Goal: Task Accomplishment & Management: Manage account settings

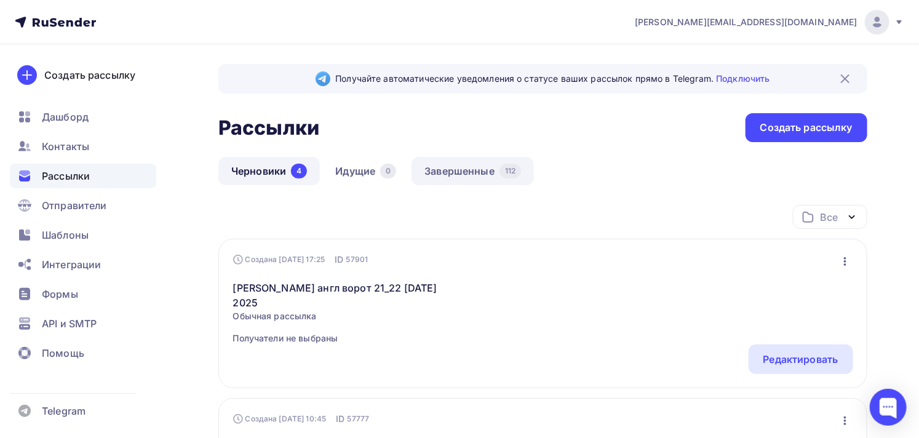
click at [472, 162] on link "Завершенные 112" at bounding box center [472, 171] width 122 height 28
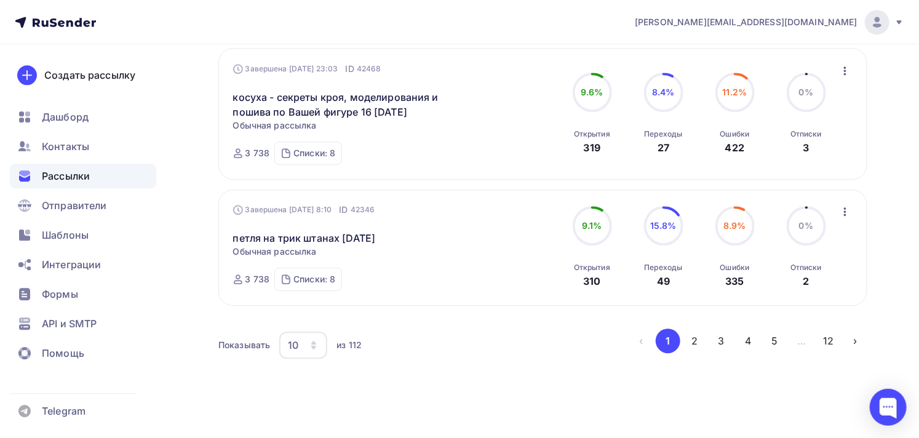
scroll to position [1313, 0]
click at [843, 202] on icon "button" at bounding box center [845, 209] width 15 height 15
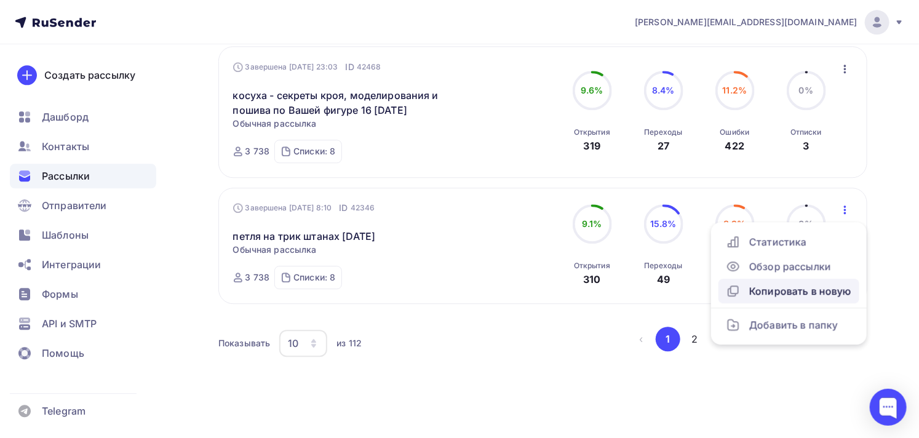
click at [807, 284] on div "Копировать в новую" at bounding box center [789, 291] width 126 height 15
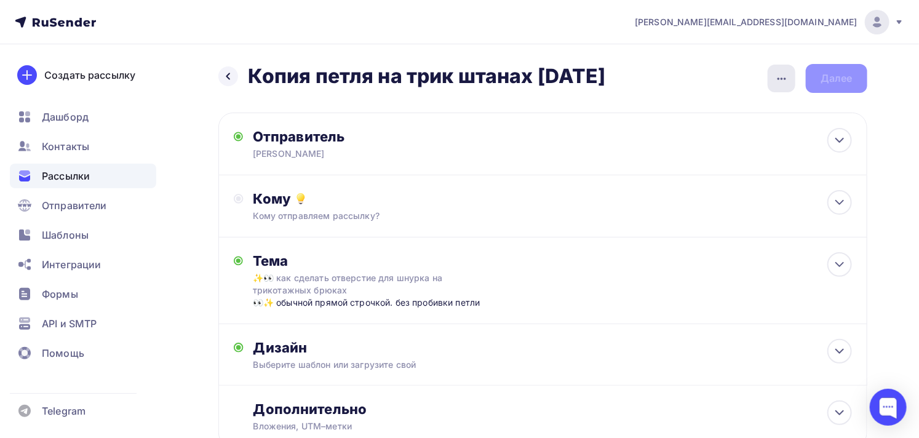
click at [779, 72] on icon "button" at bounding box center [781, 78] width 15 height 15
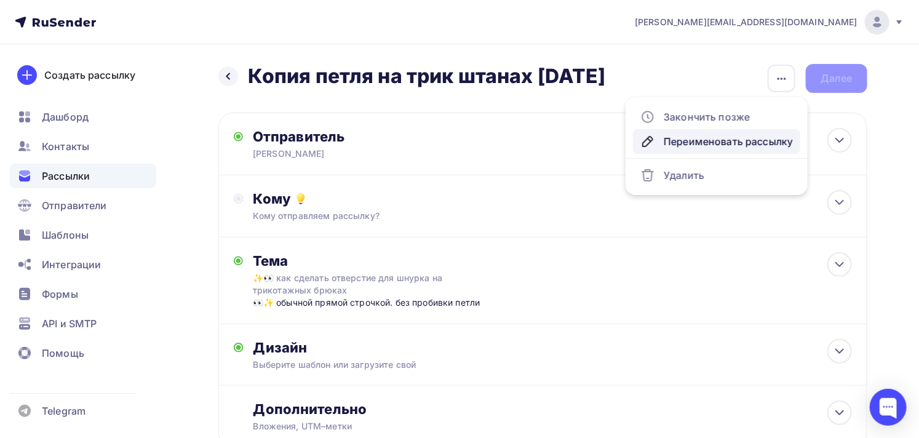
click at [722, 135] on div "Переименовать рассылку" at bounding box center [716, 141] width 153 height 15
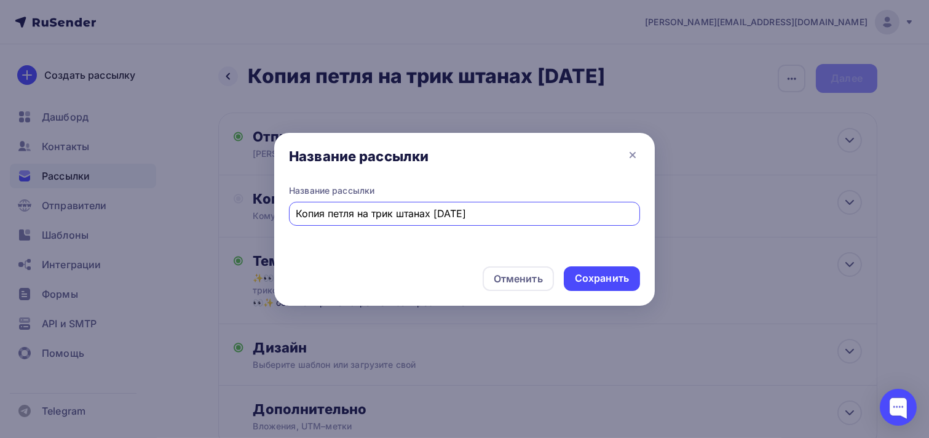
drag, startPoint x: 480, startPoint y: 217, endPoint x: 260, endPoint y: 229, distance: 221.2
click at [260, 229] on div "Название рассылки Название рассылки Копия петля на трик штанах [DATE] Отменить …" at bounding box center [464, 219] width 929 height 438
type input "мама [PERSON_NAME] [DATE]"
click at [588, 272] on div "Сохранить" at bounding box center [602, 278] width 54 height 14
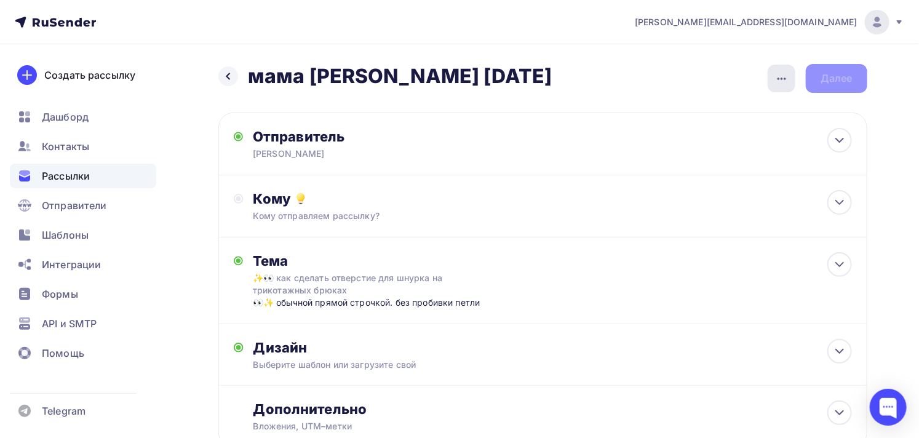
click at [776, 69] on div "button" at bounding box center [782, 79] width 28 height 28
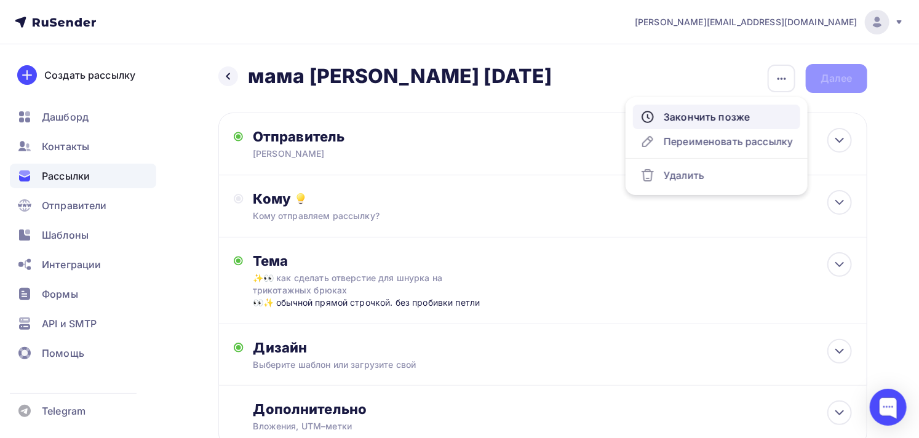
click at [728, 119] on div "Закончить позже" at bounding box center [716, 116] width 153 height 15
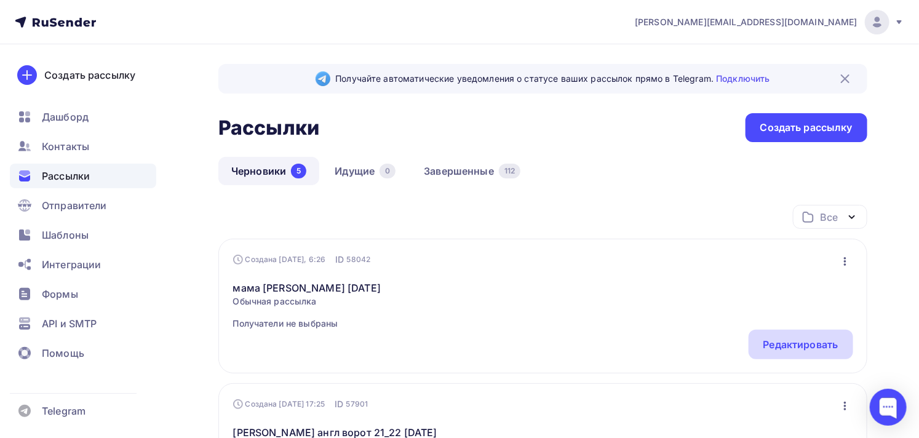
click at [773, 345] on div "Редактировать" at bounding box center [800, 344] width 75 height 15
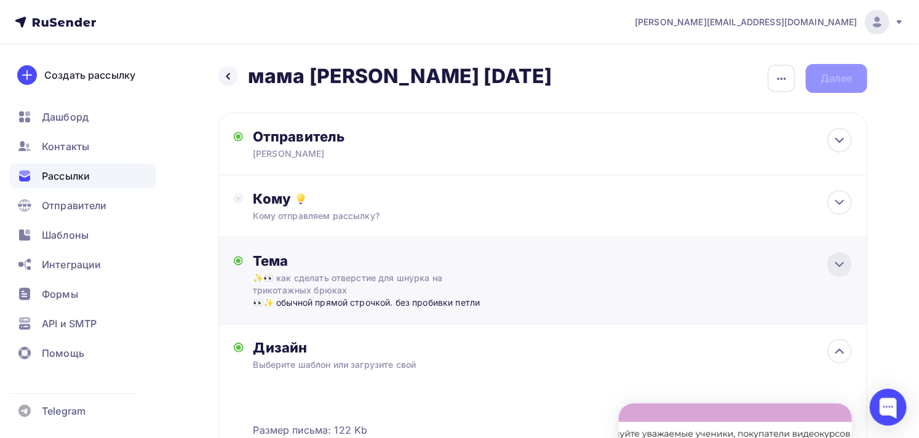
click at [838, 265] on icon at bounding box center [839, 265] width 7 height 4
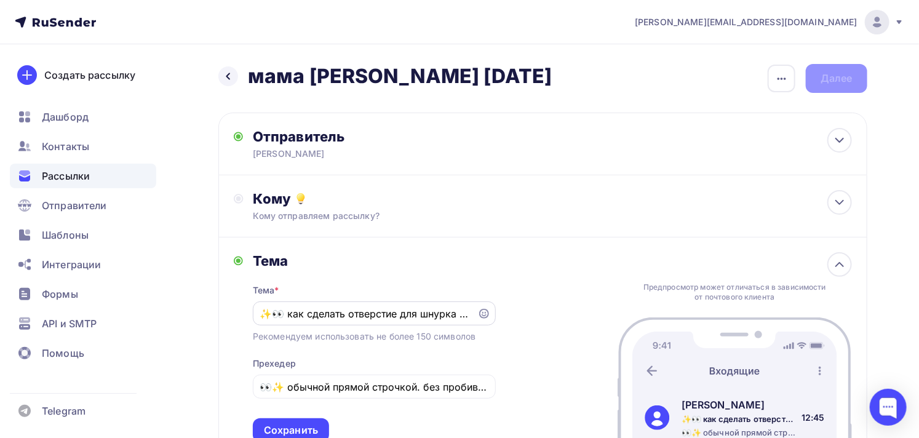
drag, startPoint x: 471, startPoint y: 311, endPoint x: 303, endPoint y: 312, distance: 167.9
click at [303, 312] on div "✨👀 как сделать отверстие для шнурка на трикотажных брюках" at bounding box center [374, 313] width 243 height 24
drag, startPoint x: 290, startPoint y: 312, endPoint x: 524, endPoint y: 318, distance: 234.4
click at [524, 318] on div "Тема Тема * ✨👀 как сделать отверстие для шнурка на трикотажных брюках Рекоменду…" at bounding box center [542, 347] width 649 height 220
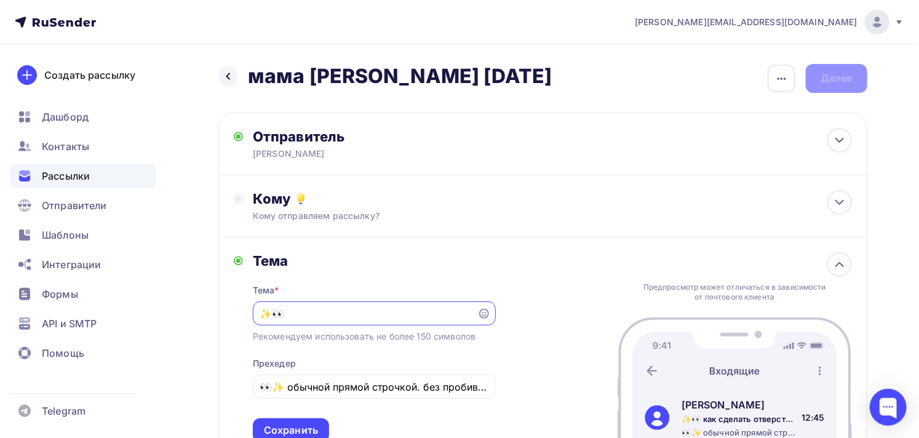
scroll to position [0, 0]
paste input "как встроить планку в обработанную горловину легко и просто"
type input "✨👀 как встроить планку в обработанную горловину легко и просто"
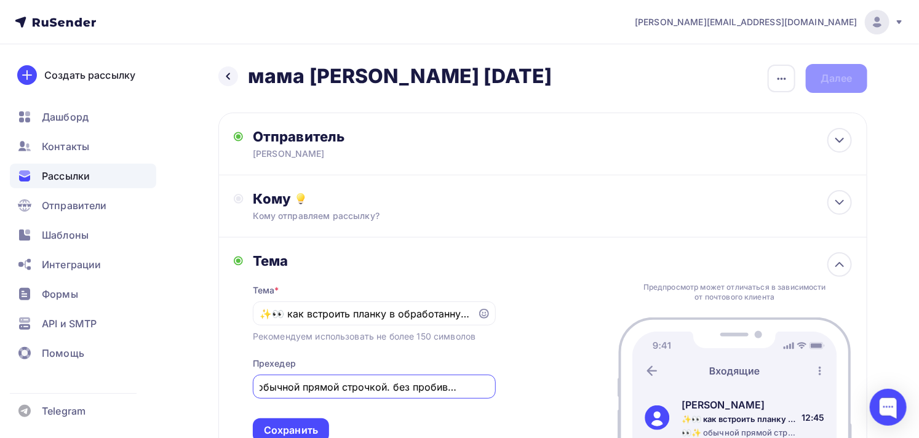
drag, startPoint x: 292, startPoint y: 388, endPoint x: 611, endPoint y: 395, distance: 319.9
click at [611, 395] on div "Тема Тема * ✨👀 как встроить планку в обработанную горловину легко и просто Реко…" at bounding box center [542, 347] width 649 height 220
paste input "подробный урок. [PERSON_NAME]"
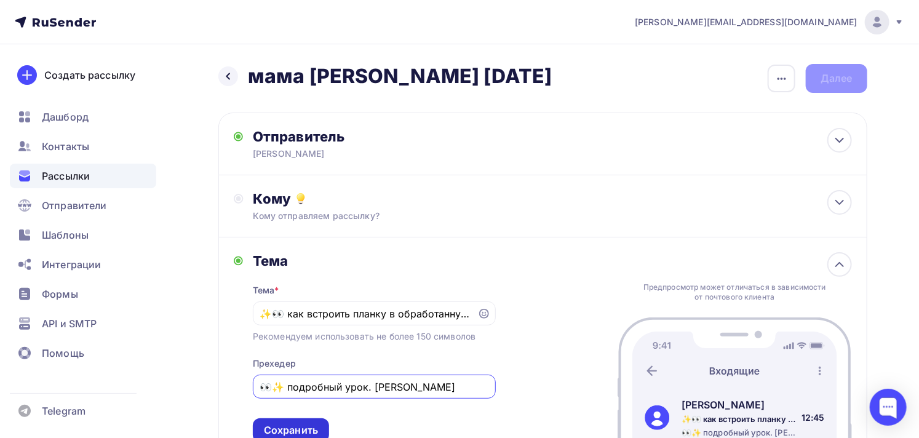
type input "👀✨ подробный урок. [PERSON_NAME]"
click at [289, 422] on div "Сохранить" at bounding box center [291, 430] width 76 height 24
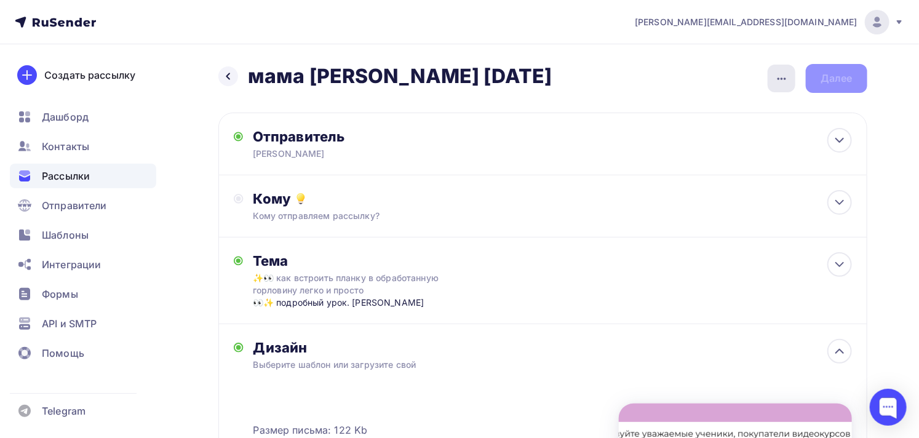
click at [773, 76] on div "button" at bounding box center [782, 79] width 28 height 28
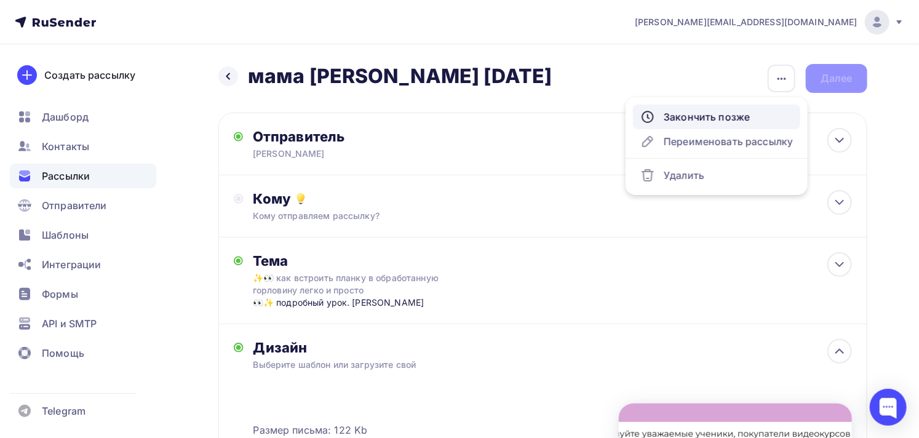
click at [734, 116] on div "Закончить позже" at bounding box center [716, 116] width 153 height 15
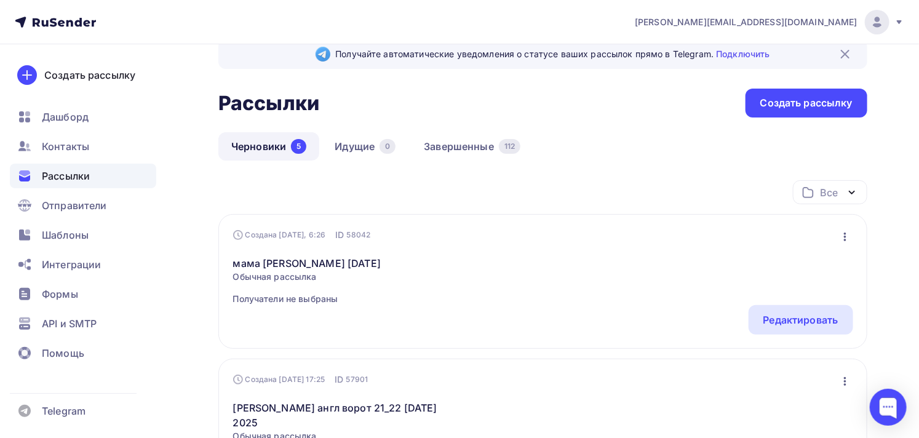
scroll to position [68, 0]
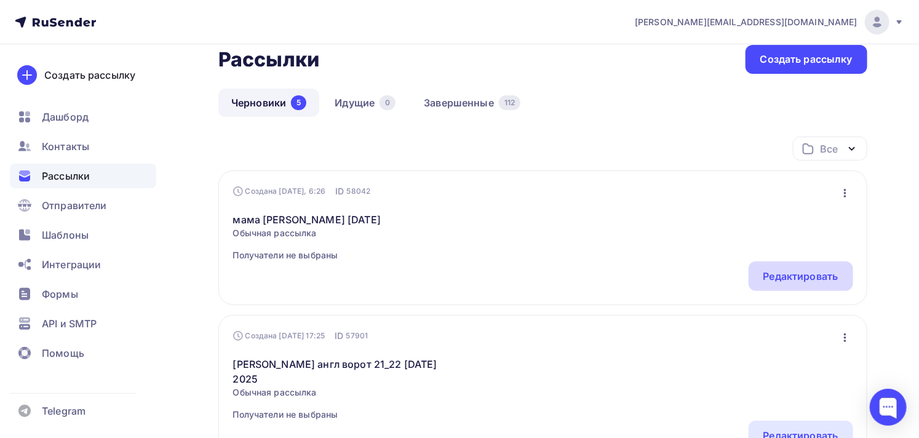
click at [803, 279] on div "Редактировать" at bounding box center [800, 276] width 75 height 15
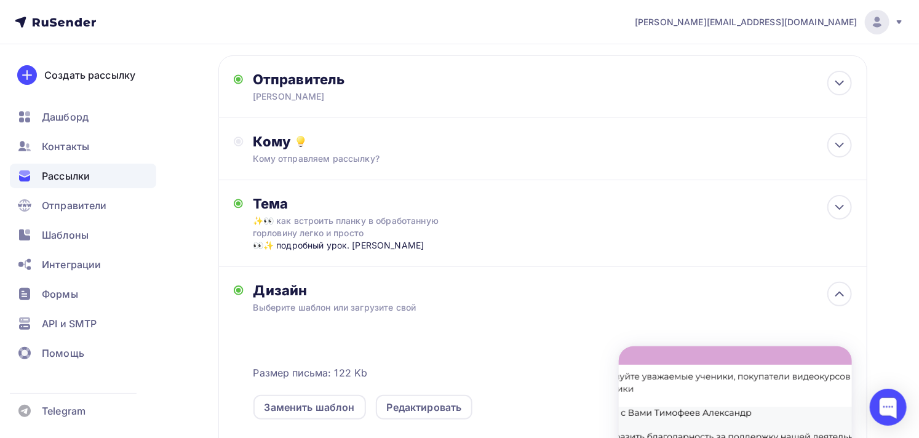
scroll to position [137, 0]
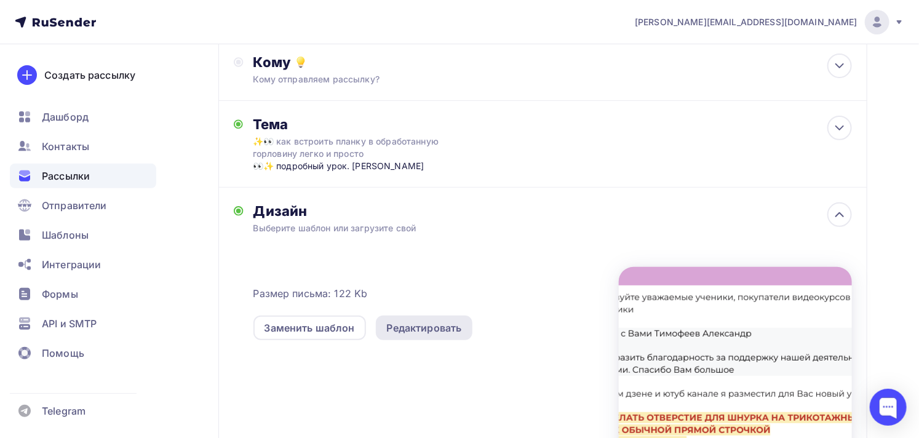
click at [415, 327] on div "Редактировать" at bounding box center [424, 327] width 75 height 15
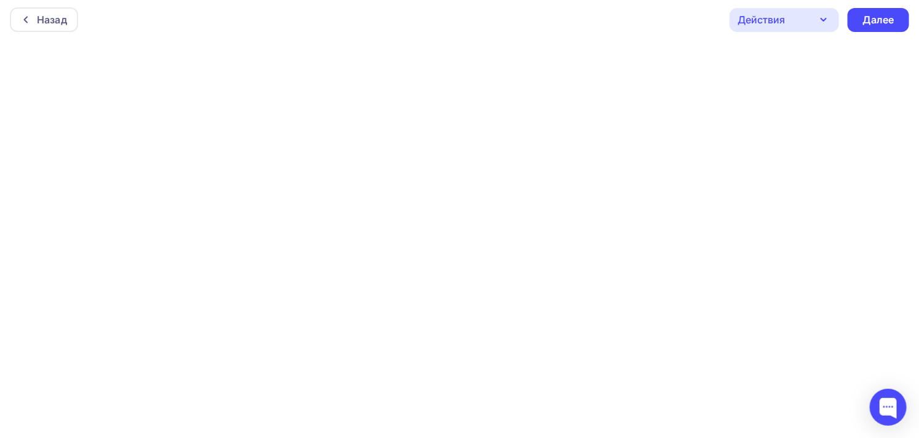
scroll to position [3, 0]
click at [798, 14] on div "Действия" at bounding box center [784, 19] width 109 height 24
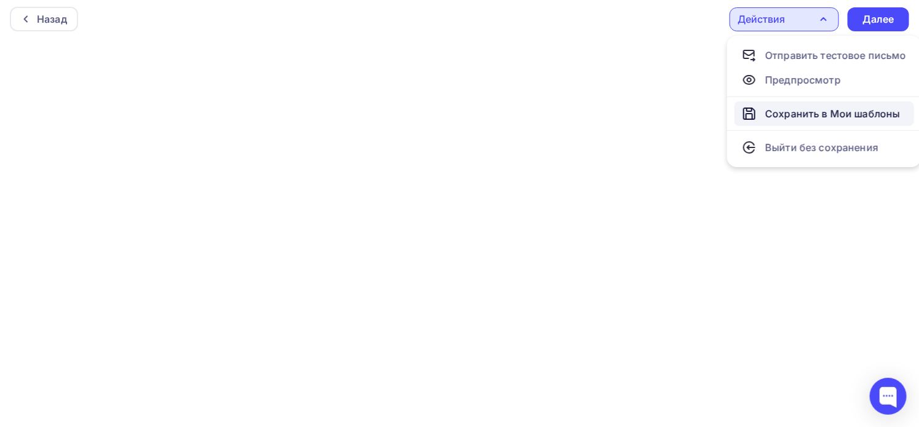
click at [785, 116] on div "Сохранить в Мои шаблоны" at bounding box center [832, 113] width 135 height 15
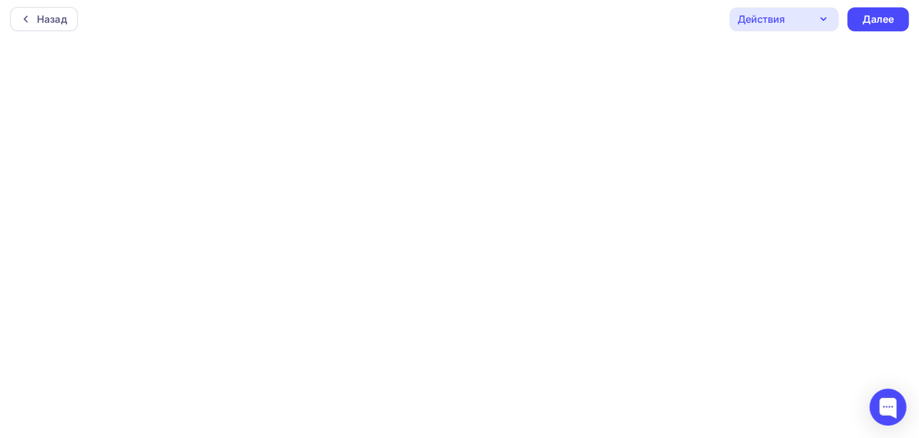
click at [784, 20] on div "Действия" at bounding box center [761, 19] width 47 height 15
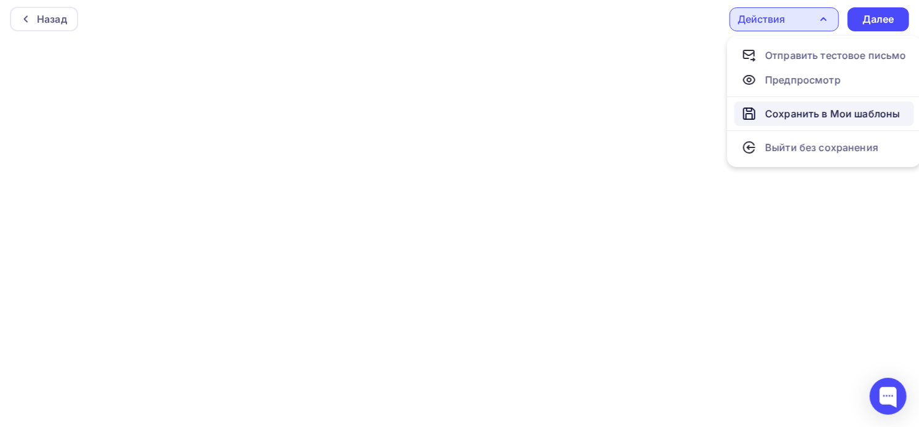
click at [795, 109] on div "Сохранить в Мои шаблоны" at bounding box center [832, 113] width 135 height 15
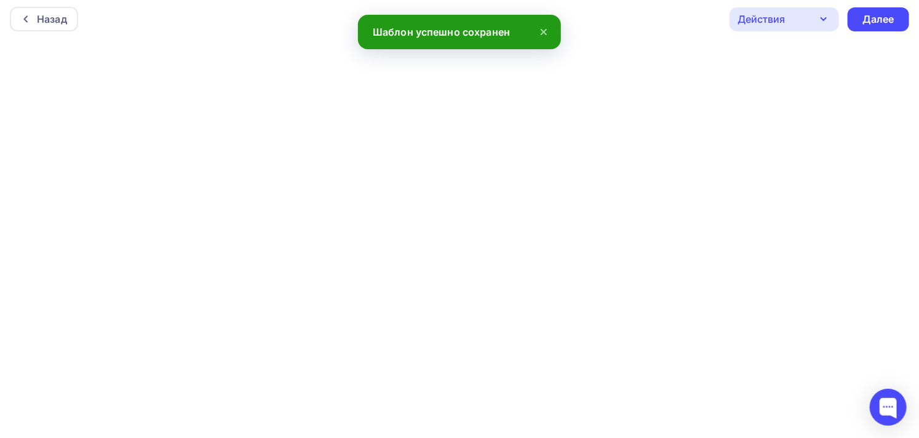
click at [763, 19] on div "Действия" at bounding box center [761, 19] width 47 height 15
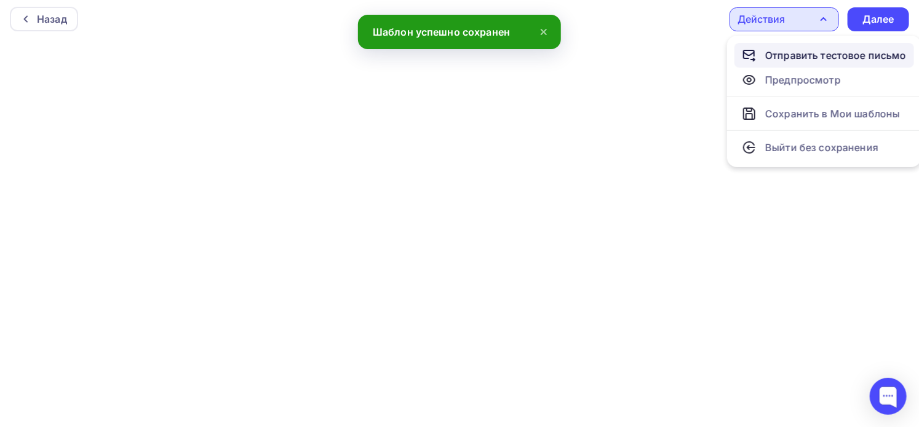
click at [773, 48] on div "Отправить тестовое письмо" at bounding box center [835, 55] width 141 height 15
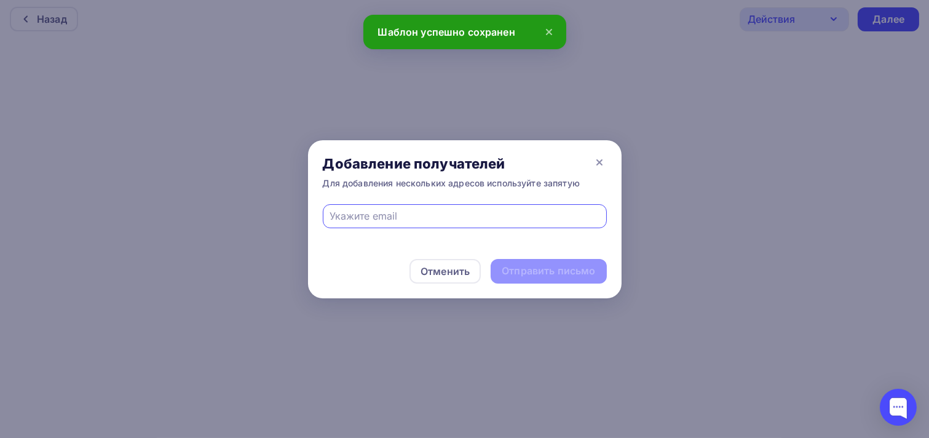
click at [413, 212] on input "text" at bounding box center [465, 216] width 270 height 15
type input "[PERSON_NAME][EMAIL_ADDRESS][DOMAIN_NAME]"
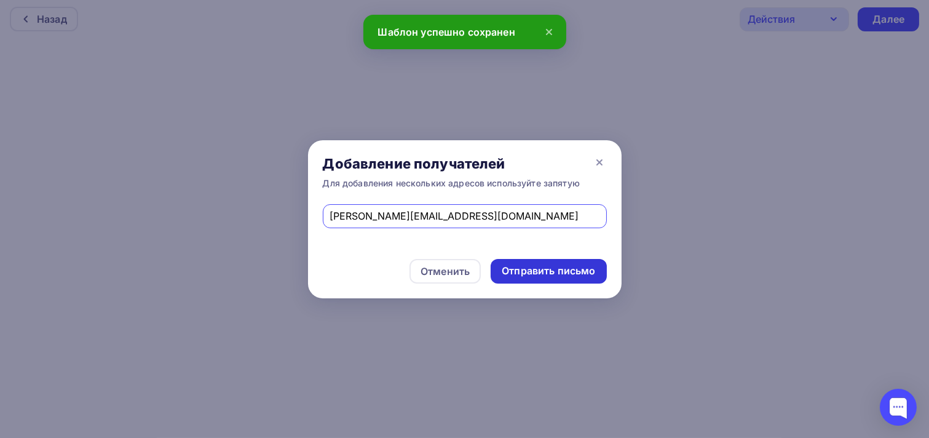
click at [527, 264] on div "Отправить письмо" at bounding box center [548, 271] width 93 height 14
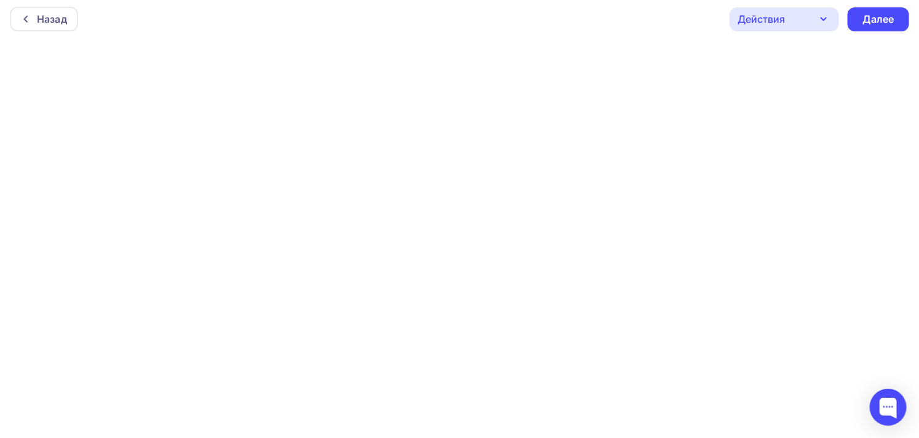
click at [777, 20] on div "Действия" at bounding box center [761, 19] width 47 height 15
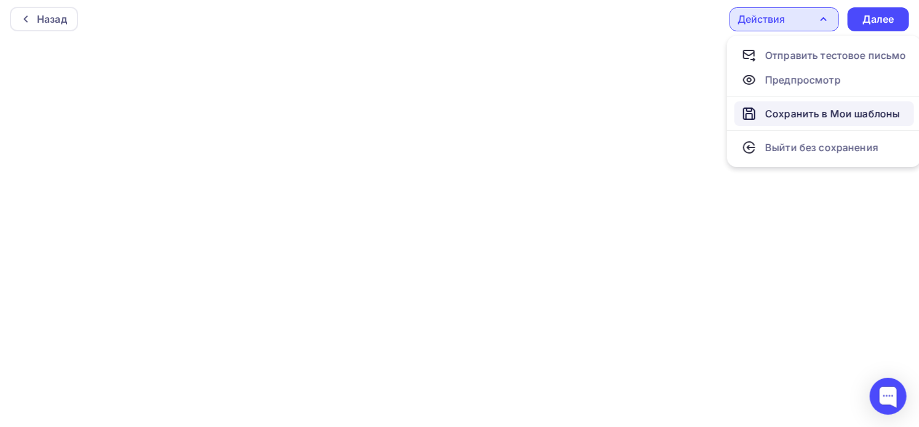
click at [781, 109] on div "Сохранить в Мои шаблоны" at bounding box center [832, 113] width 135 height 15
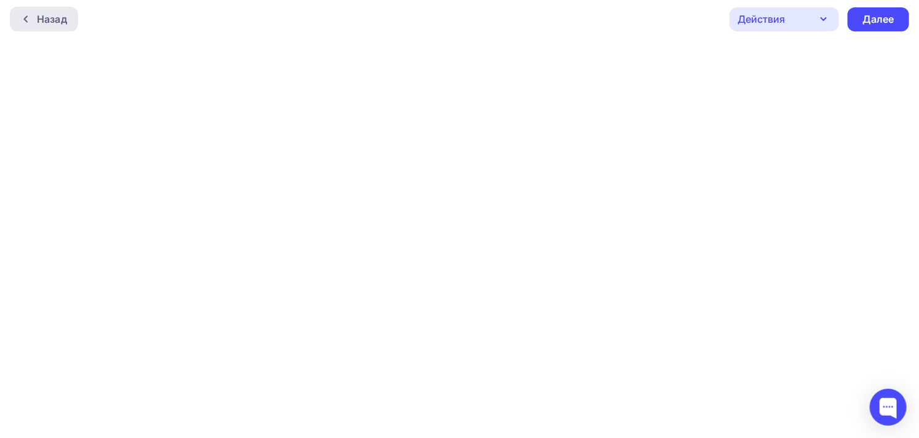
click at [27, 15] on icon at bounding box center [26, 19] width 10 height 10
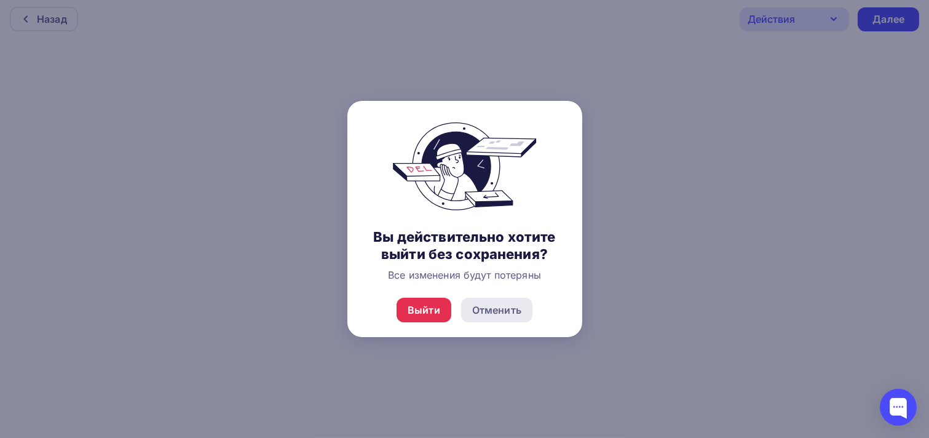
click at [484, 312] on div "Отменить" at bounding box center [496, 310] width 49 height 15
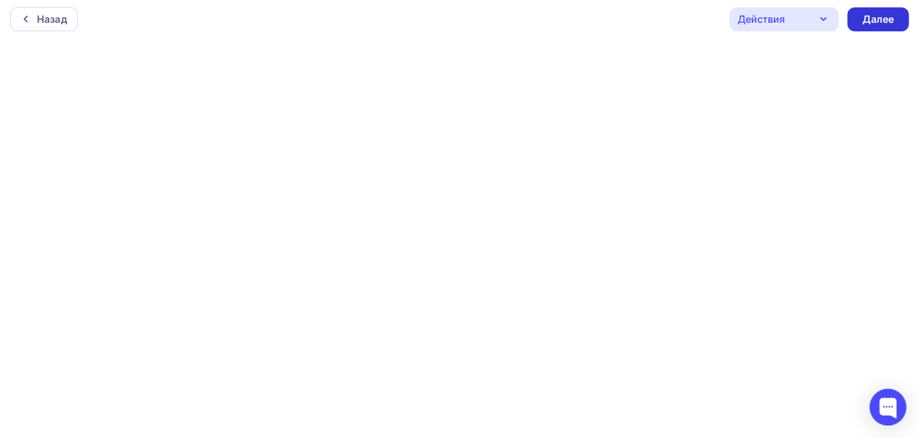
click at [869, 19] on div "Далее" at bounding box center [878, 19] width 32 height 14
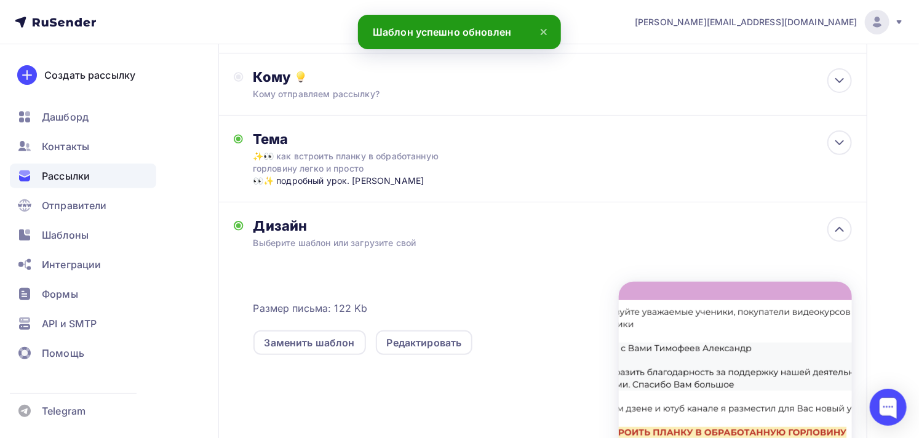
scroll to position [137, 0]
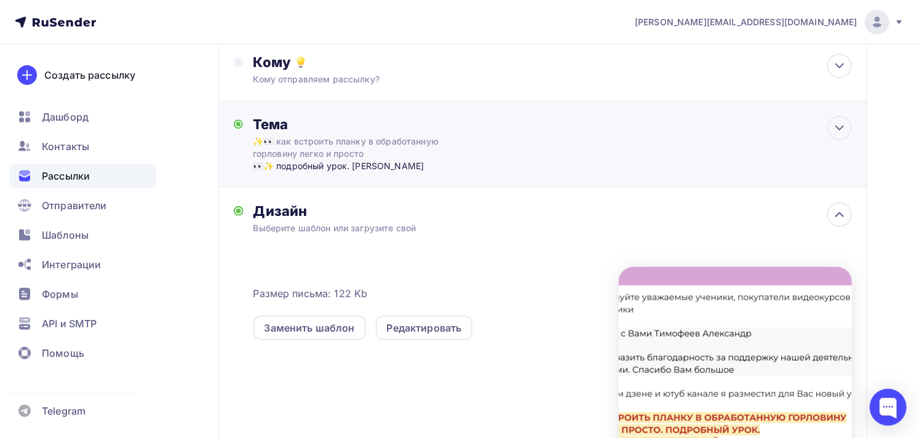
drag, startPoint x: 372, startPoint y: 152, endPoint x: 248, endPoint y: 137, distance: 124.5
click at [248, 137] on div "Тема ✨👀 как встроить планку в обработанную горловину легко и просто 👀✨ подробны…" at bounding box center [365, 144] width 262 height 57
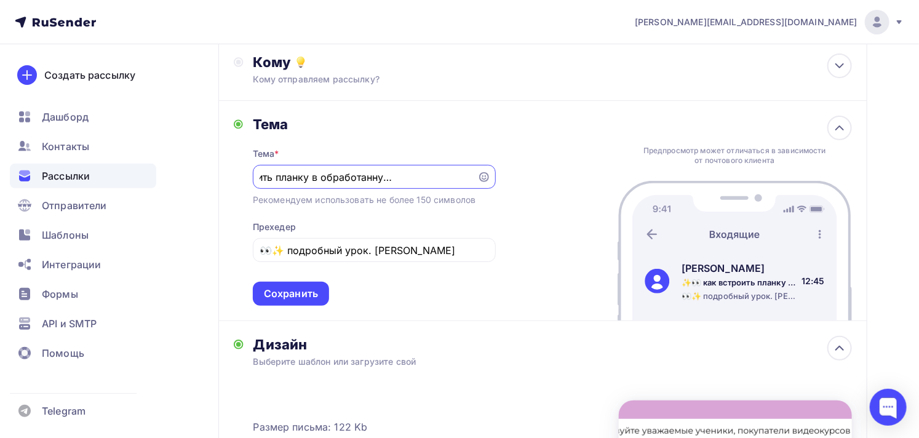
scroll to position [0, 0]
drag, startPoint x: 469, startPoint y: 175, endPoint x: 288, endPoint y: 177, distance: 181.5
click at [288, 177] on input "✨👀 как встроить планку в обработанную горловину легко и просто" at bounding box center [365, 177] width 210 height 15
click at [297, 174] on input "✨👀 как встроить планку в обработанную горловину легко и просто" at bounding box center [365, 177] width 210 height 15
drag, startPoint x: 257, startPoint y: 177, endPoint x: 421, endPoint y: 177, distance: 163.6
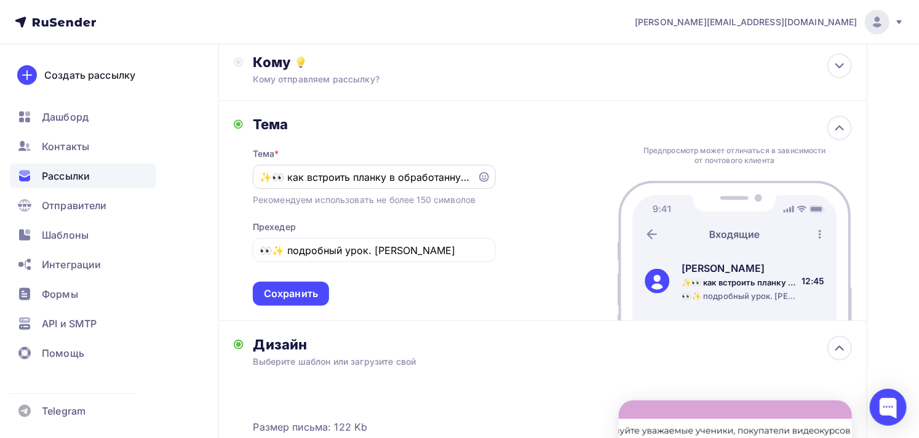
click at [421, 177] on div "✨👀 как встроить планку в обработанную горловину легко и просто" at bounding box center [374, 177] width 243 height 24
drag, startPoint x: 261, startPoint y: 174, endPoint x: 536, endPoint y: 181, distance: 274.4
click at [536, 181] on div "Тема Тема * ✨👀 как встроить планку в обработанную горловину легко и просто Реко…" at bounding box center [542, 211] width 649 height 220
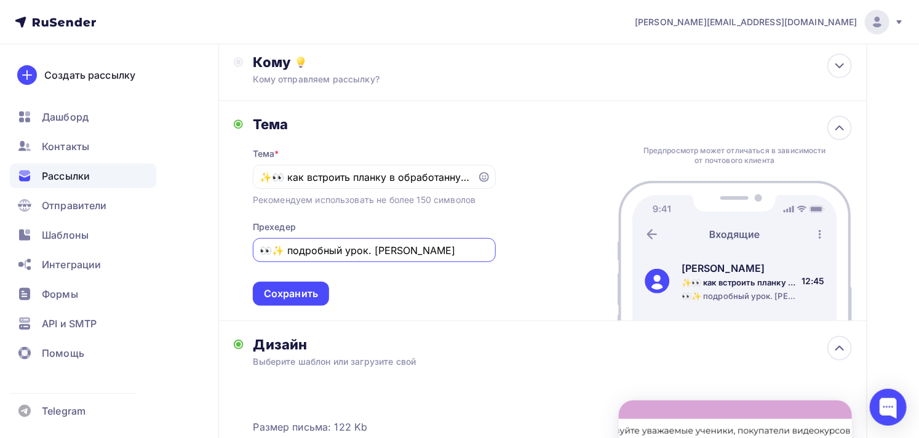
drag, startPoint x: 279, startPoint y: 248, endPoint x: 595, endPoint y: 250, distance: 315.6
click at [595, 250] on div "Тема Тема * ✨👀 как встроить планку в обработанную горловину легко и просто Реко…" at bounding box center [542, 211] width 649 height 220
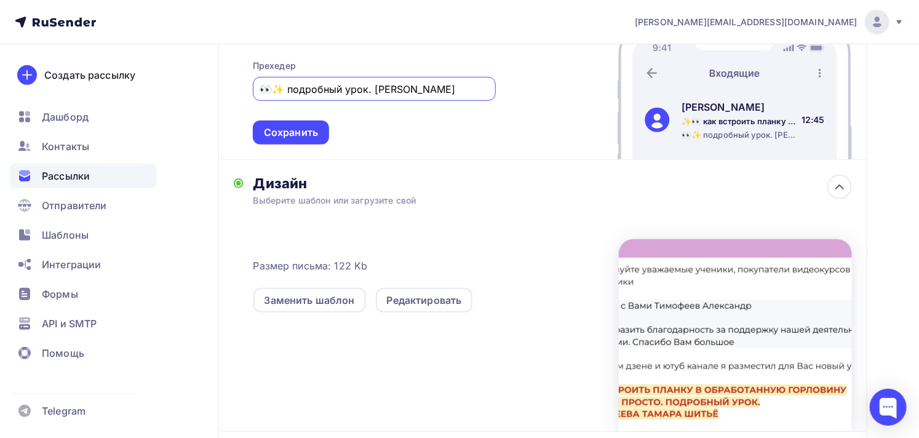
scroll to position [341, 0]
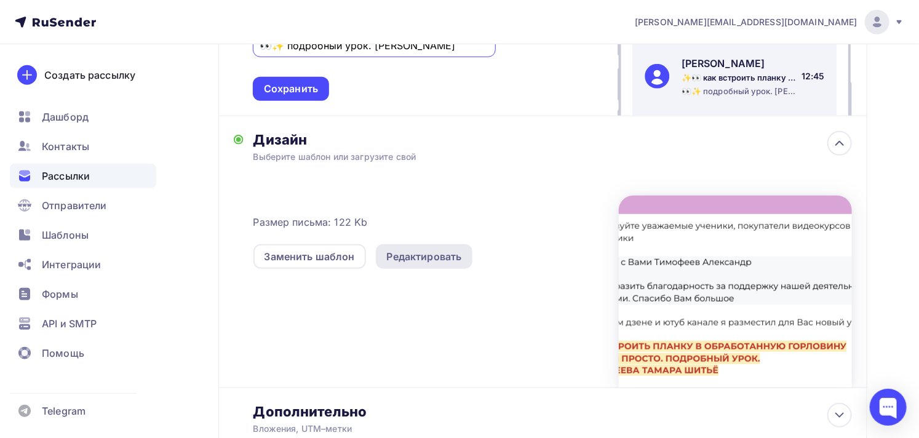
click at [441, 255] on div "Редактировать" at bounding box center [424, 256] width 75 height 15
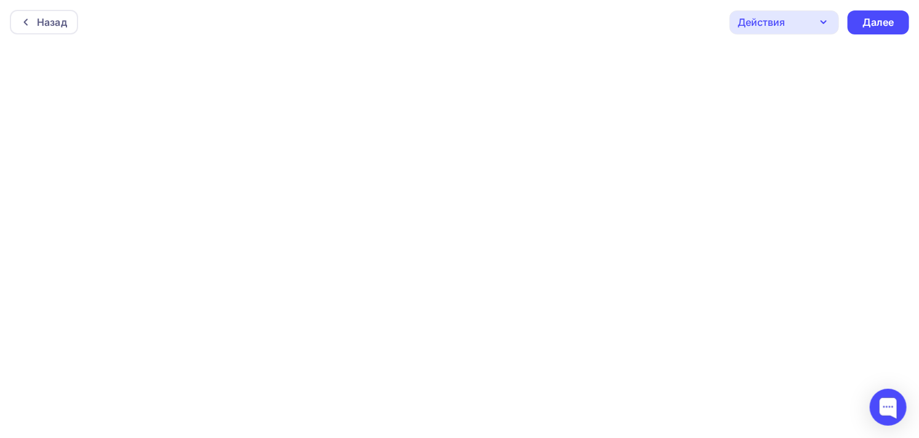
scroll to position [3, 0]
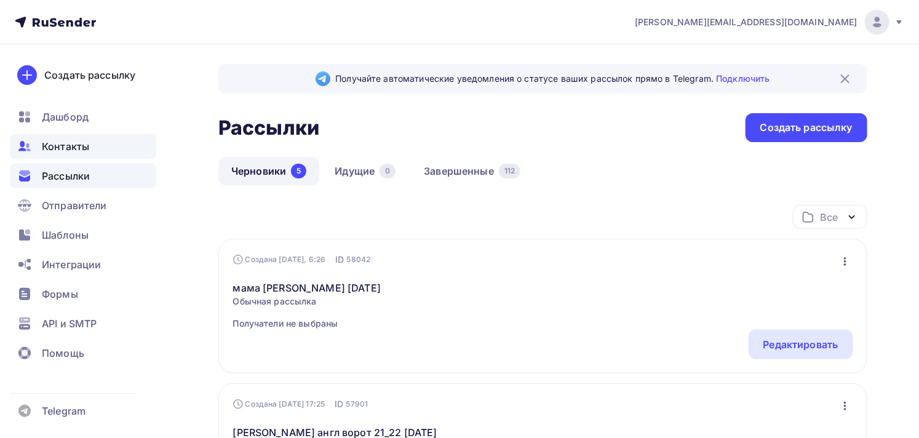
click at [83, 143] on span "Контакты" at bounding box center [65, 146] width 47 height 15
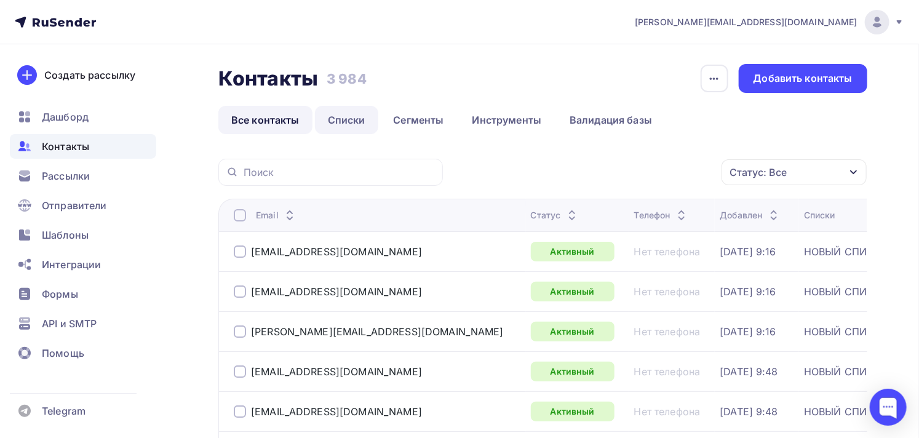
click at [342, 120] on link "Списки" at bounding box center [346, 120] width 63 height 28
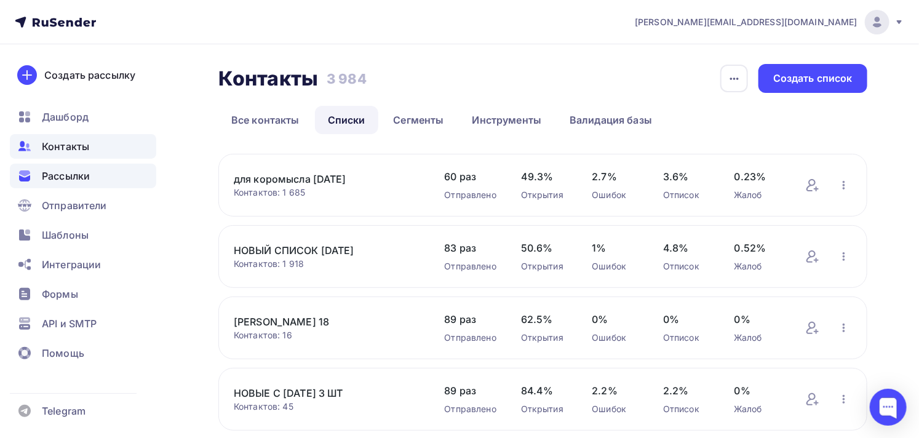
click at [73, 171] on span "Рассылки" at bounding box center [66, 176] width 48 height 15
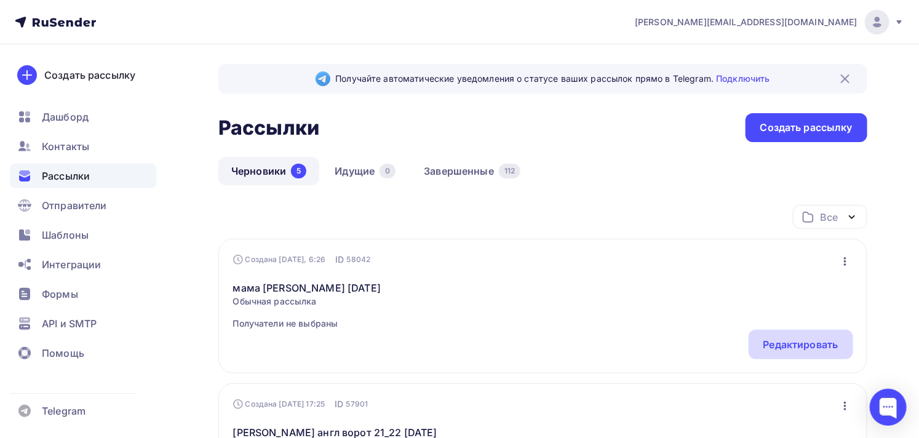
click at [795, 341] on div "Редактировать" at bounding box center [800, 344] width 75 height 15
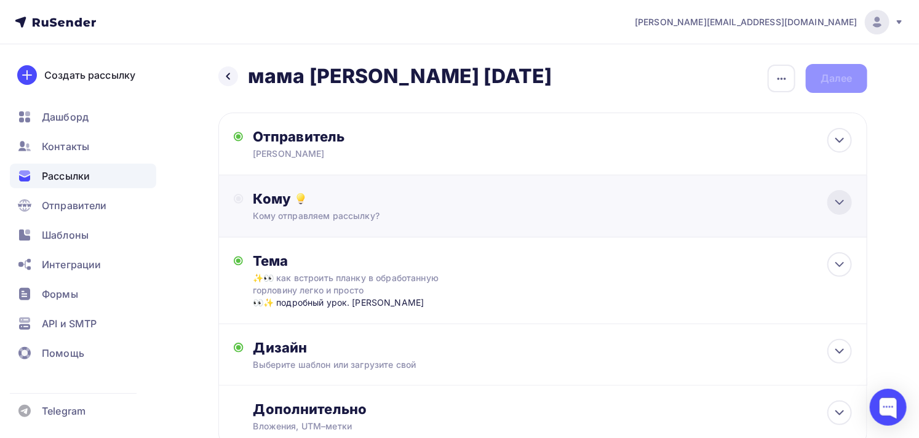
click at [829, 197] on div at bounding box center [839, 202] width 25 height 25
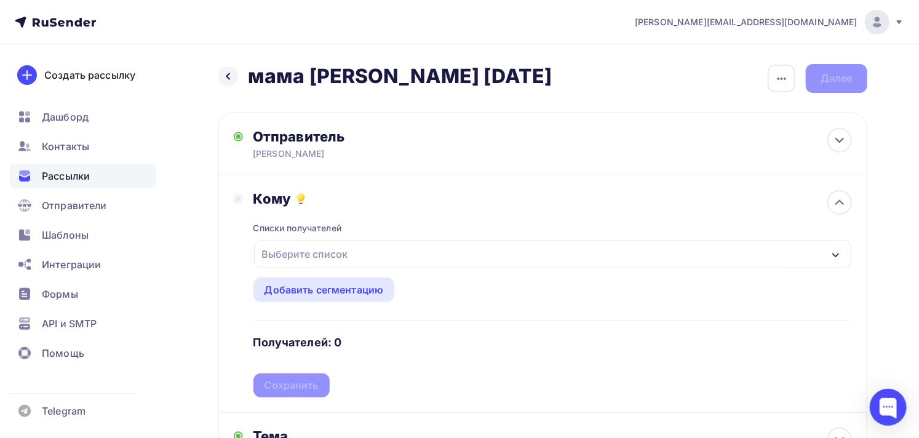
click at [401, 245] on div "Выберите список" at bounding box center [553, 254] width 598 height 28
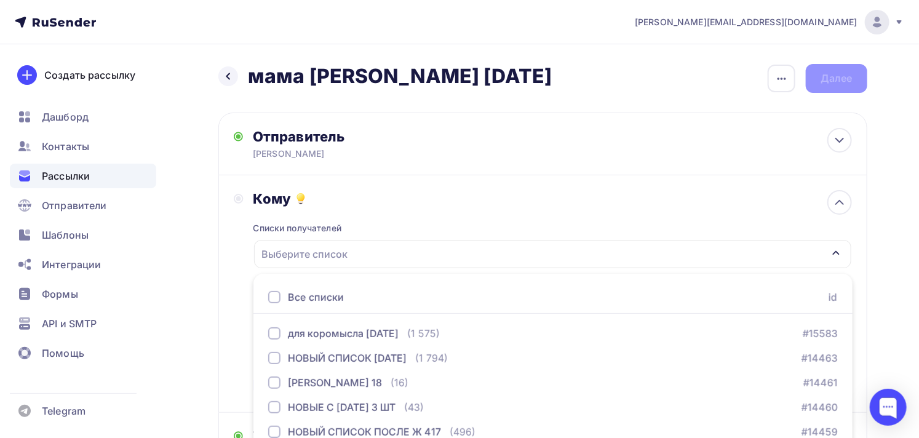
scroll to position [132, 0]
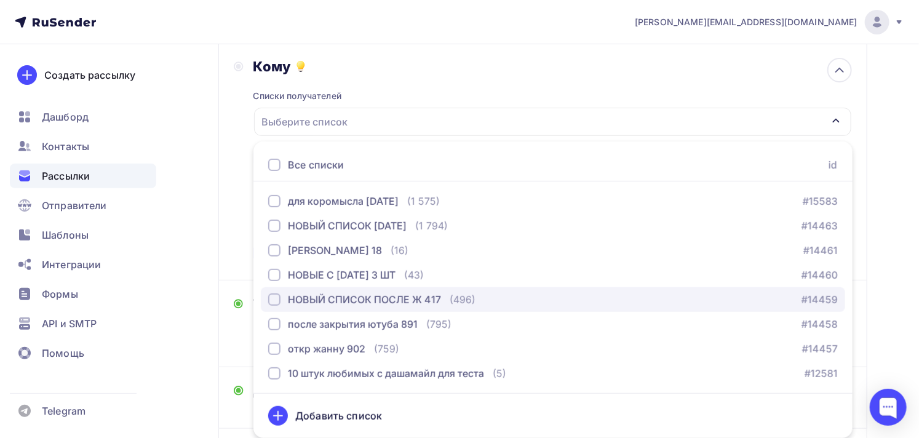
click at [385, 302] on div "НОВЫЙ СПИСОК ПОСЛЕ Ж 417" at bounding box center [364, 299] width 153 height 15
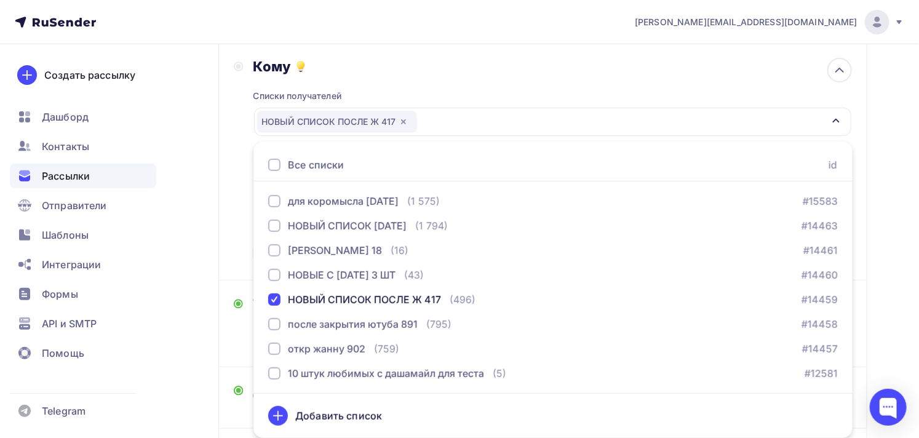
click at [235, 268] on div "Кому Списки получателей НОВЫЙ СПИСОК ПОСЛЕ Ж 417 Все списки id для коромысла 9 …" at bounding box center [542, 161] width 649 height 237
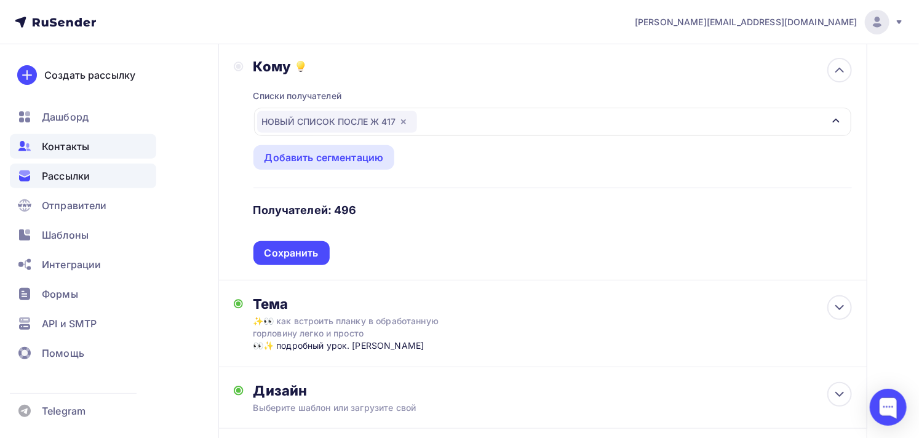
click at [71, 148] on span "Контакты" at bounding box center [65, 146] width 47 height 15
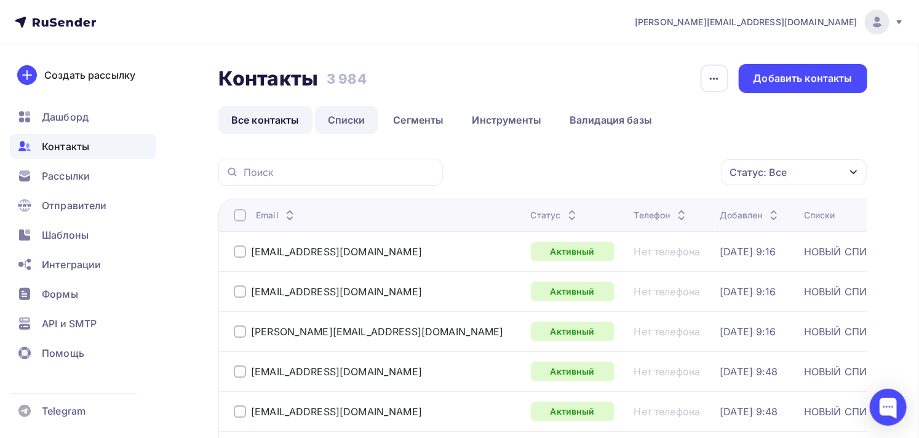
click at [351, 115] on link "Списки" at bounding box center [346, 120] width 63 height 28
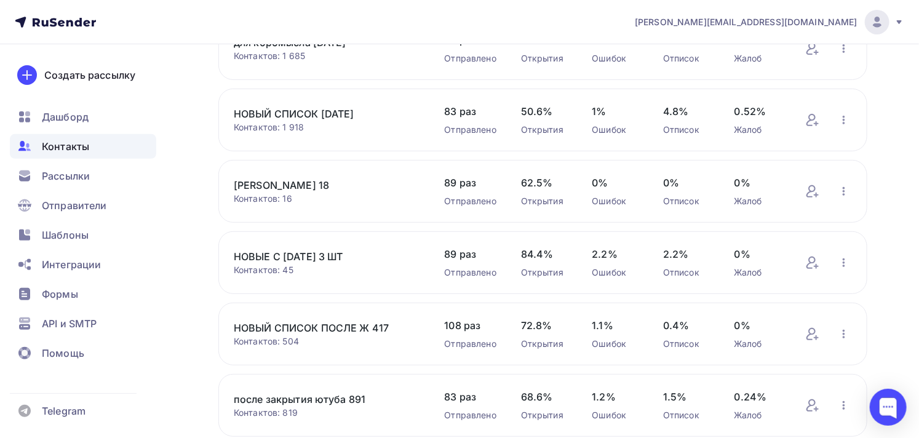
scroll to position [205, 0]
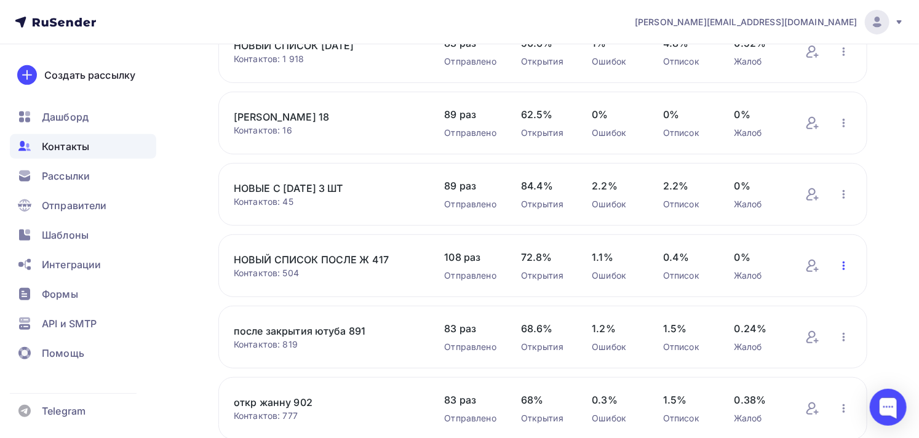
click at [845, 266] on icon "button" at bounding box center [844, 265] width 15 height 15
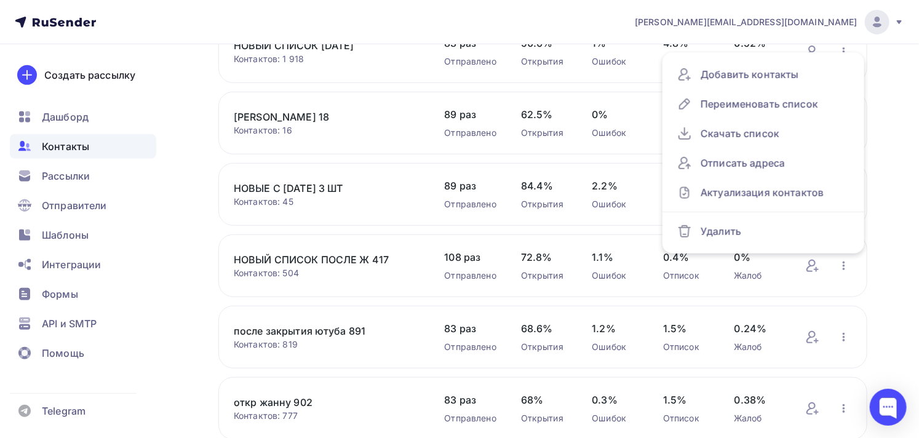
click at [893, 124] on div "Контакты Контакты 3 984 3 984 История импорта Создать список Все контакты Списк…" at bounding box center [459, 227] width 919 height 777
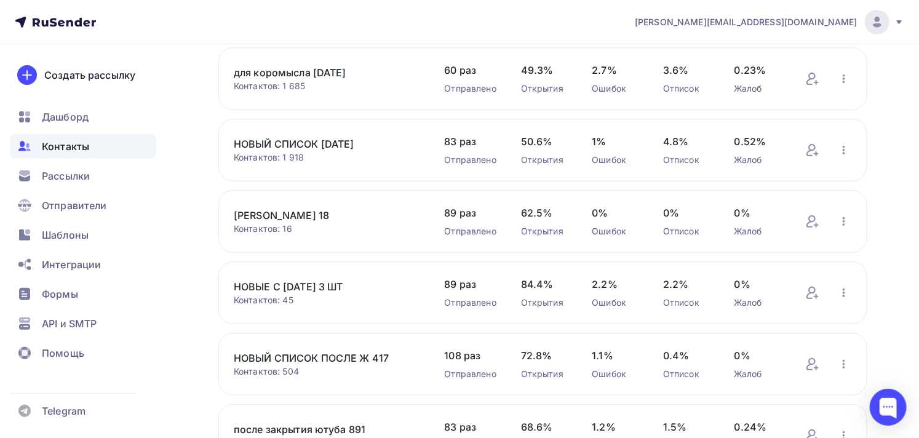
scroll to position [0, 0]
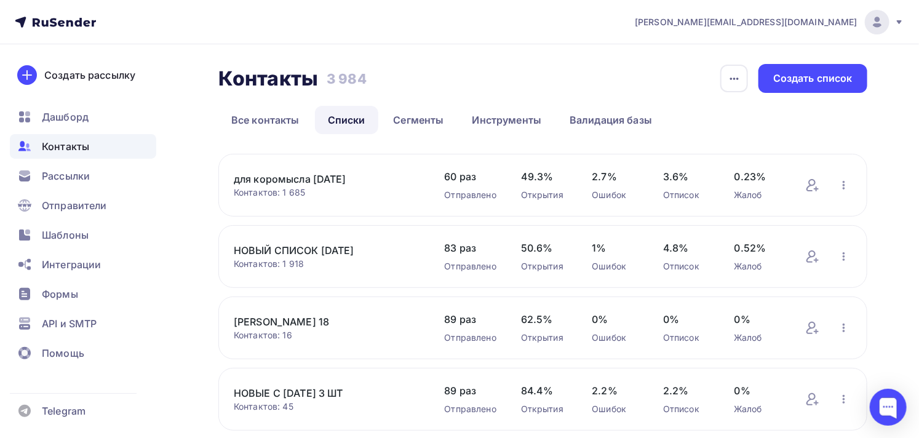
click at [896, 22] on icon at bounding box center [899, 22] width 10 height 10
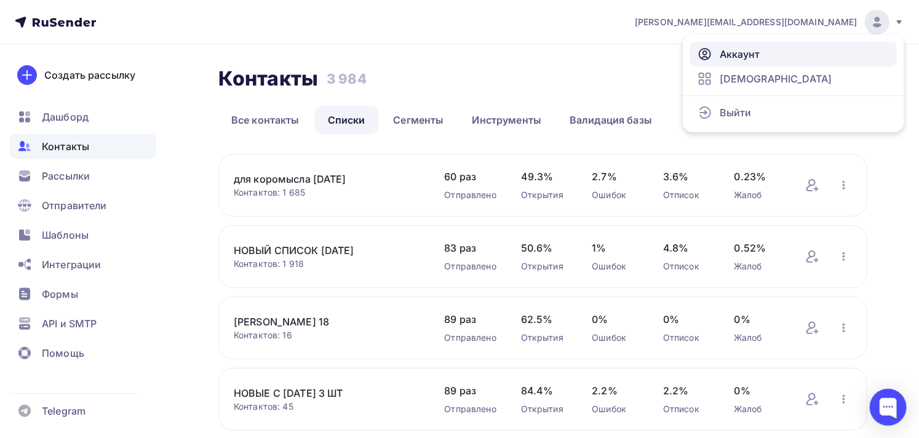
click at [737, 50] on span "Аккаунт" at bounding box center [740, 54] width 41 height 15
